Goal: Check status: Check status

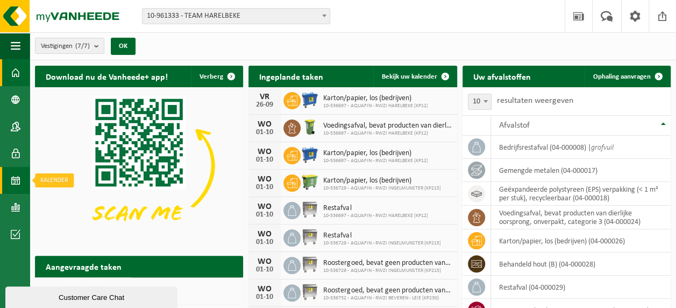
click at [14, 179] on span at bounding box center [16, 180] width 10 height 27
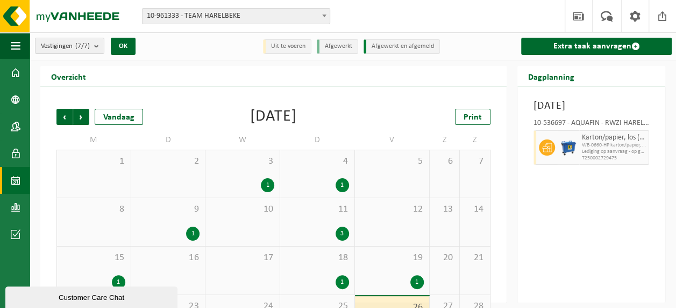
scroll to position [95, 0]
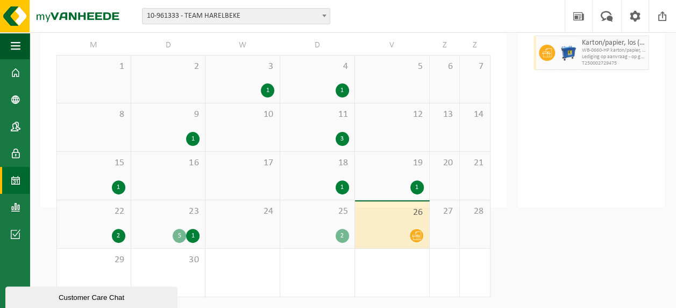
click at [183, 234] on div "5" at bounding box center [179, 236] width 13 height 14
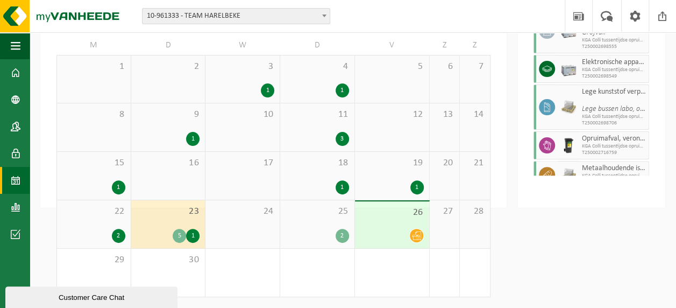
scroll to position [102, 0]
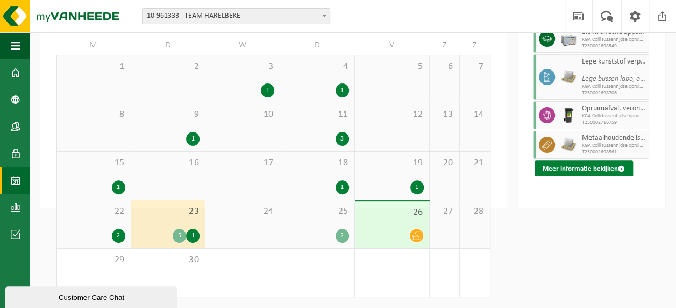
click at [577, 177] on button "Meer informatie bekijken" at bounding box center [584, 168] width 98 height 17
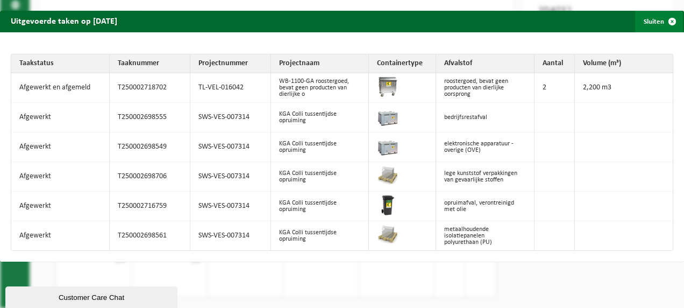
click at [664, 22] on span "button" at bounding box center [672, 22] width 22 height 22
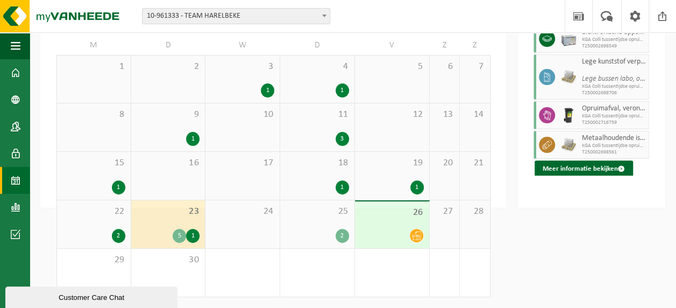
click at [340, 234] on div "2" at bounding box center [342, 236] width 13 height 14
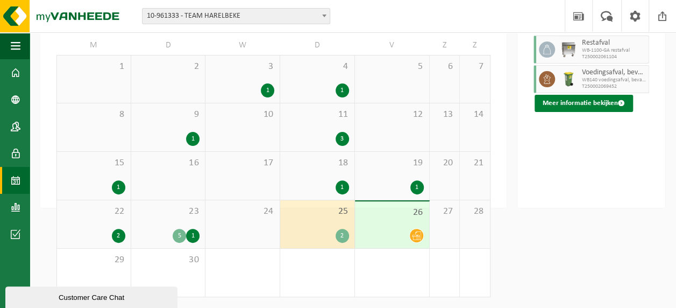
click at [565, 112] on button "Meer informatie bekijken" at bounding box center [584, 103] width 98 height 17
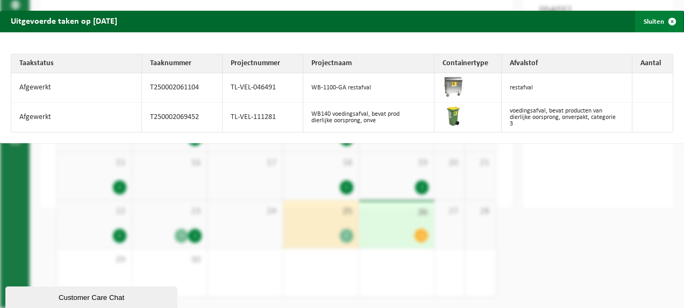
click at [646, 22] on button "Sluiten" at bounding box center [659, 22] width 48 height 22
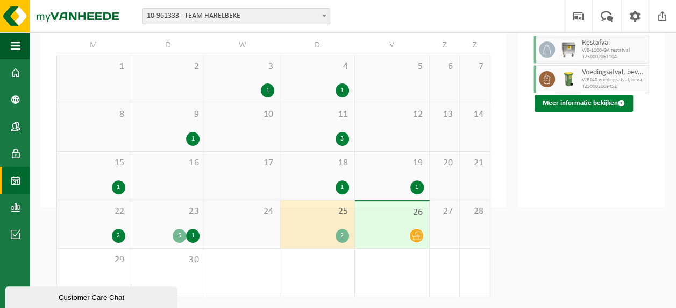
click at [596, 112] on button "Meer informatie bekijken" at bounding box center [584, 103] width 98 height 17
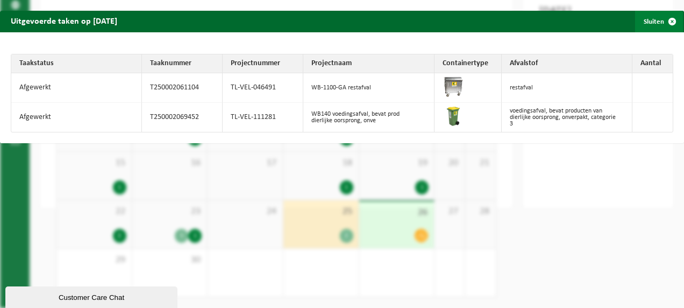
click at [664, 22] on span "button" at bounding box center [672, 22] width 22 height 22
